Goal: Task Accomplishment & Management: Use online tool/utility

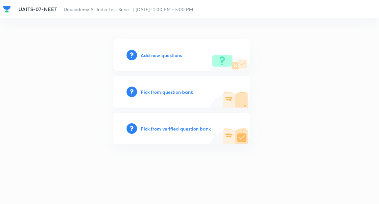
click at [156, 58] on h6 "Add new questions" at bounding box center [161, 55] width 41 height 7
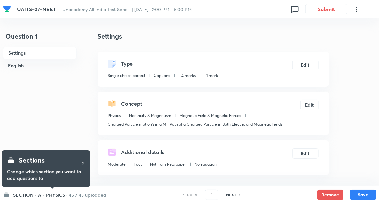
checkbox input "true"
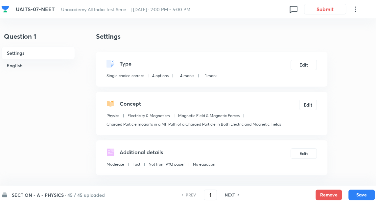
click at [43, 195] on h6 "SECTION - A - PHYSICS ·" at bounding box center [39, 195] width 55 height 7
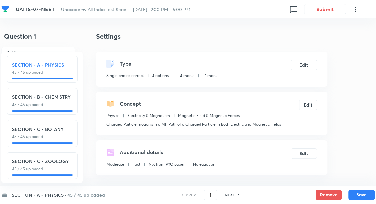
scroll to position [2, 0]
click at [59, 68] on div "SECTION - A - PHYSICS 45 / 45 uploaded" at bounding box center [42, 68] width 60 height 14
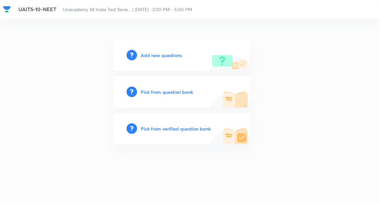
click at [155, 55] on h6 "Add new questions" at bounding box center [161, 55] width 41 height 7
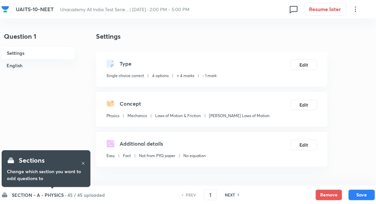
click at [42, 194] on h6 "SECTION - A - PHYSICS ·" at bounding box center [39, 195] width 55 height 7
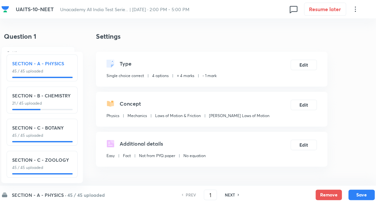
scroll to position [8, 0]
click at [63, 92] on h6 "SECTION - B - CHEMISTRY" at bounding box center [42, 95] width 60 height 7
type input "46"
checkbox input "false"
checkbox input "true"
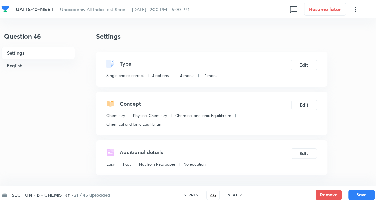
click at [109, 38] on h4 "Settings" at bounding box center [211, 37] width 231 height 10
